Goal: Task Accomplishment & Management: Complete application form

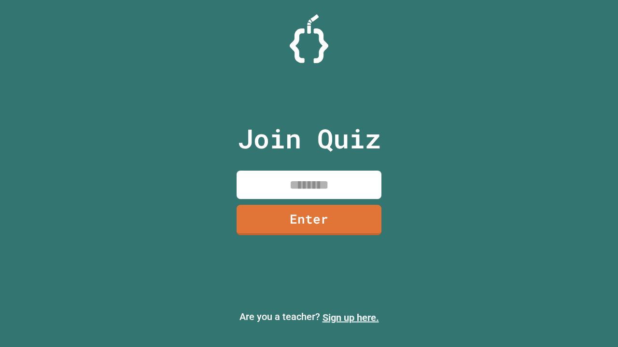
click at [350, 318] on link "Sign up here." at bounding box center [350, 318] width 56 height 12
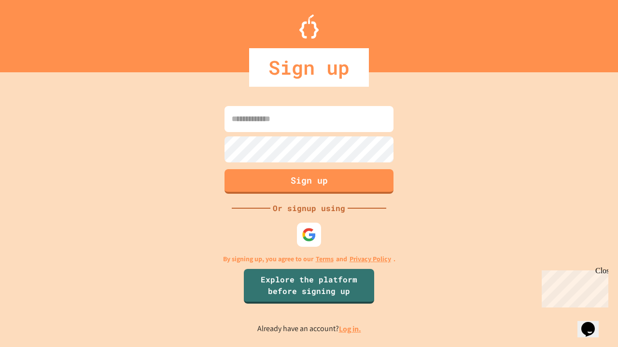
click at [350, 329] on link "Log in." at bounding box center [350, 329] width 22 height 10
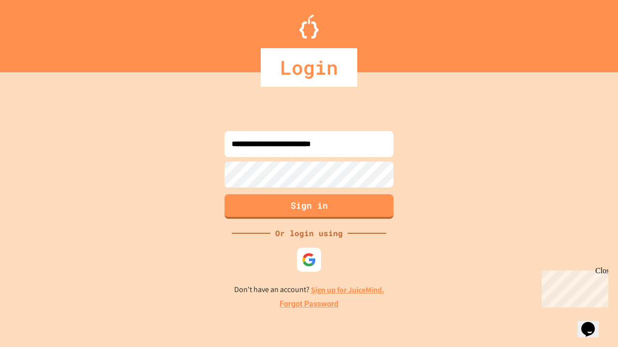
type input "**********"
